Goal: Task Accomplishment & Management: Manage account settings

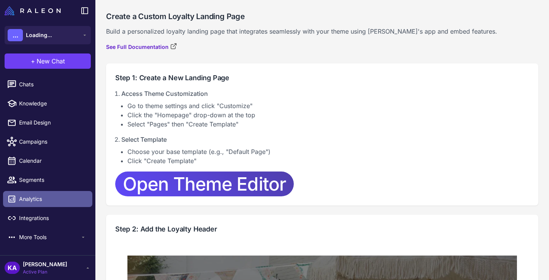
scroll to position [27, 0]
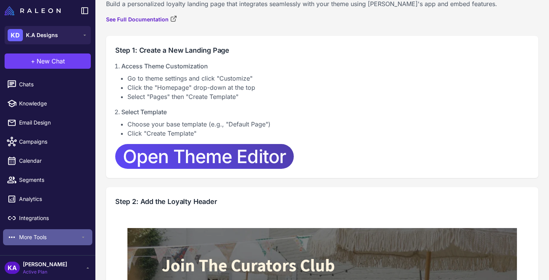
click at [29, 236] on span "More Tools" at bounding box center [49, 237] width 61 height 8
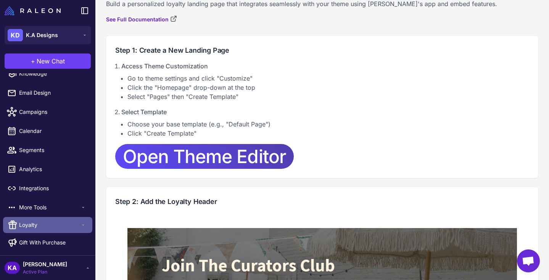
click at [33, 224] on span "Loyalty" at bounding box center [49, 224] width 61 height 8
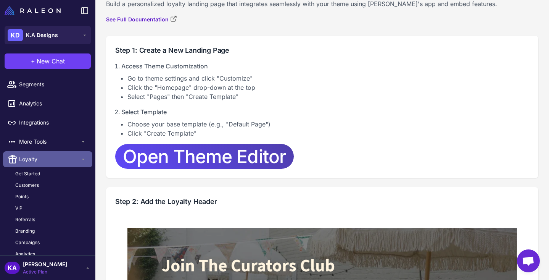
scroll to position [120, 0]
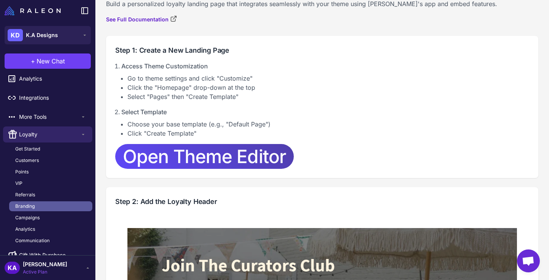
click at [32, 211] on link "Branding" at bounding box center [50, 206] width 83 height 10
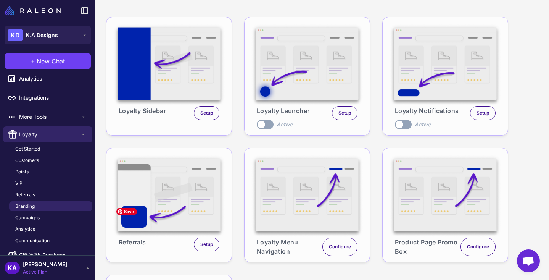
scroll to position [59, 0]
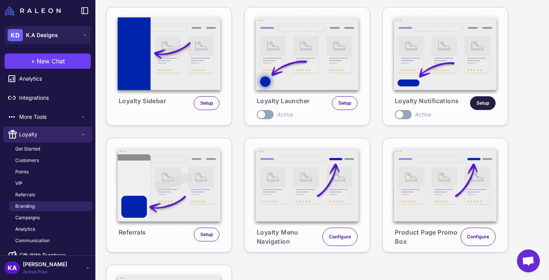
click at [478, 107] on div "Setup" at bounding box center [483, 103] width 26 height 14
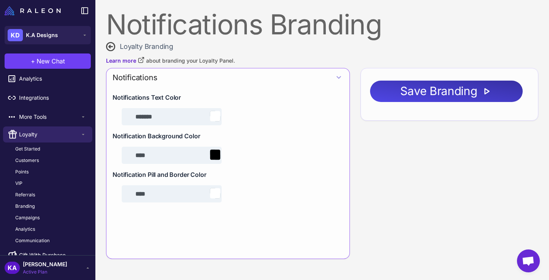
type input "*******"
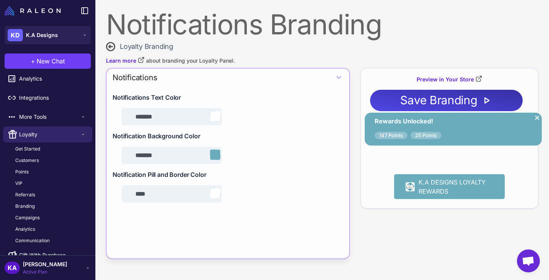
click at [339, 75] on icon at bounding box center [338, 77] width 9 height 9
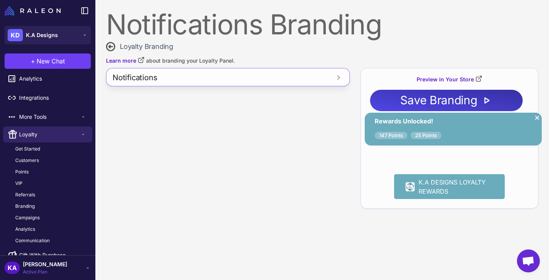
click at [339, 75] on icon at bounding box center [338, 77] width 9 height 9
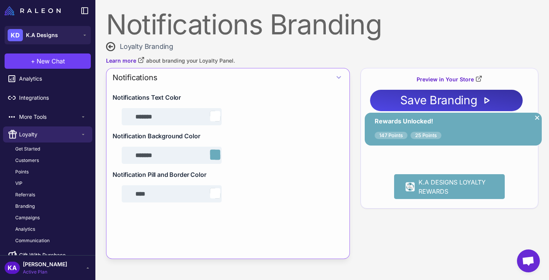
click at [111, 46] on icon at bounding box center [110, 46] width 8 height 8
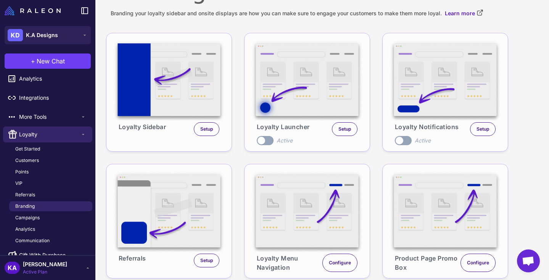
scroll to position [39, 0]
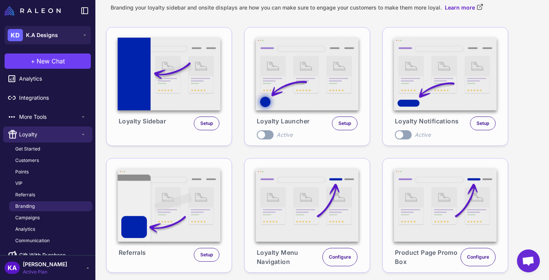
click at [399, 137] on label "Toggle" at bounding box center [403, 134] width 17 height 9
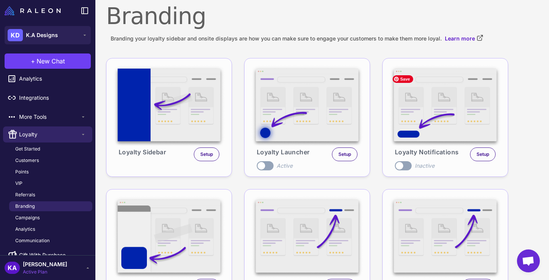
scroll to position [8, 0]
